Goal: Information Seeking & Learning: Learn about a topic

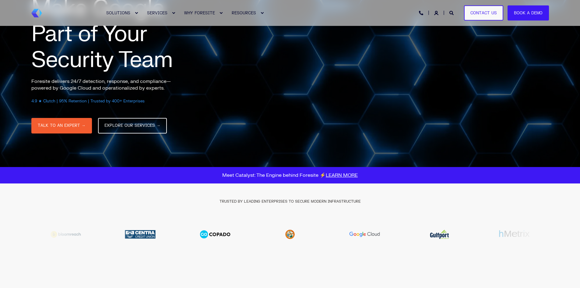
scroll to position [61, 0]
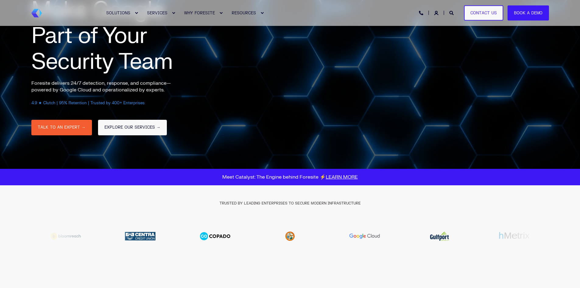
click at [118, 132] on link "EXPLORE OUR SERVICES →" at bounding box center [132, 128] width 69 height 16
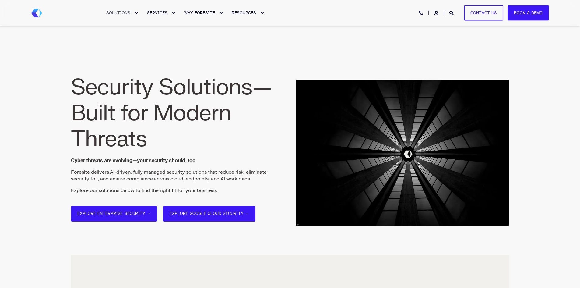
select select "Compliance"
select select "No formal SecOps model"
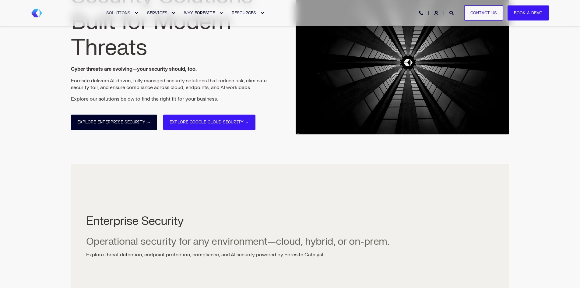
click at [127, 120] on link "Explore Enterprise Security →" at bounding box center [114, 123] width 86 height 16
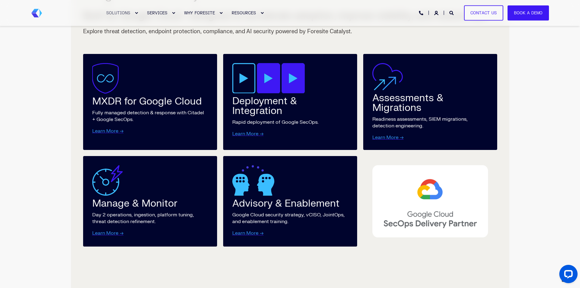
scroll to position [754, 0]
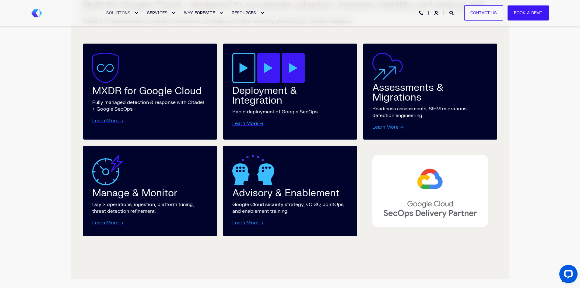
click at [396, 97] on div "Assessments & Migrations" at bounding box center [431, 92] width 116 height 19
click at [392, 126] on link "Learn More →" at bounding box center [388, 127] width 31 height 6
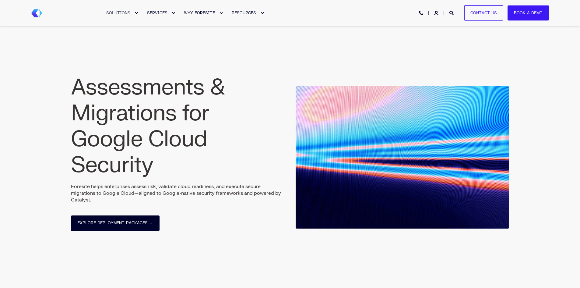
select select "Compliance"
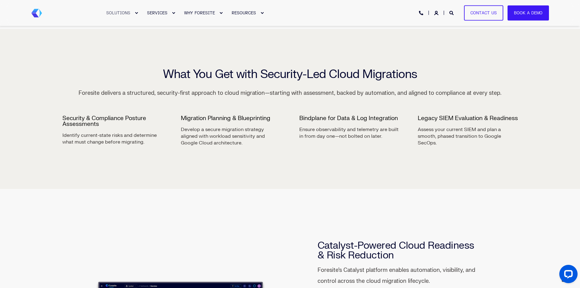
scroll to position [433, 0]
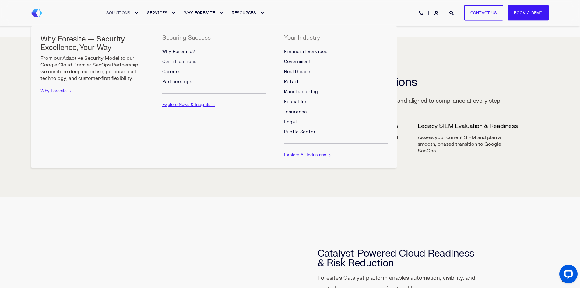
click at [181, 61] on span "Certifications" at bounding box center [179, 61] width 34 height 5
